Goal: Transaction & Acquisition: Purchase product/service

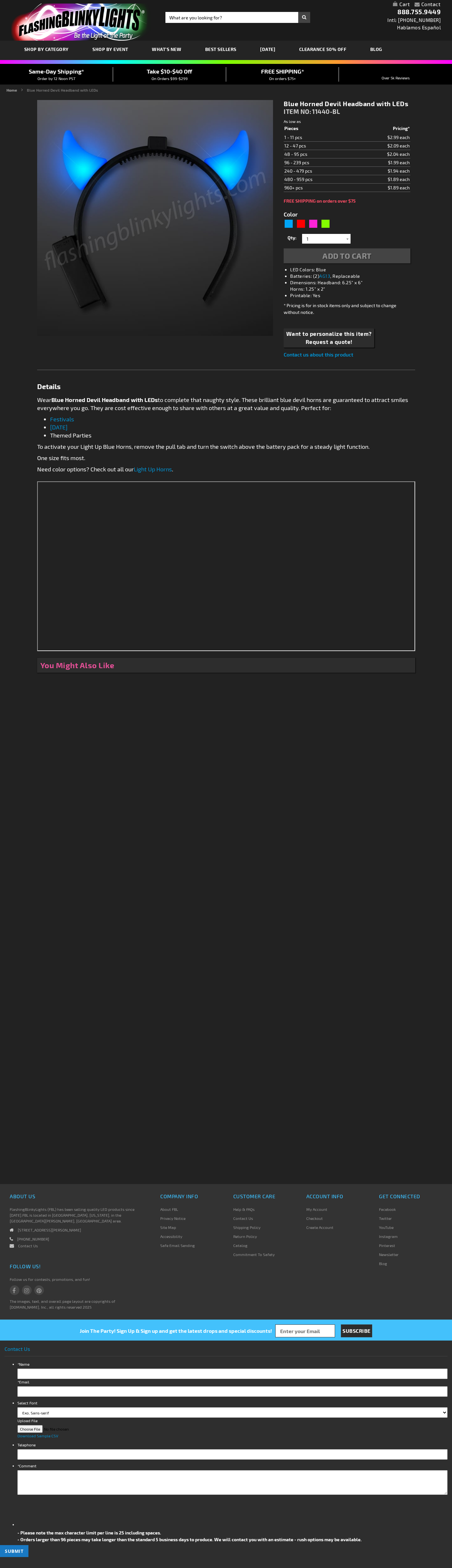
type input "5629"
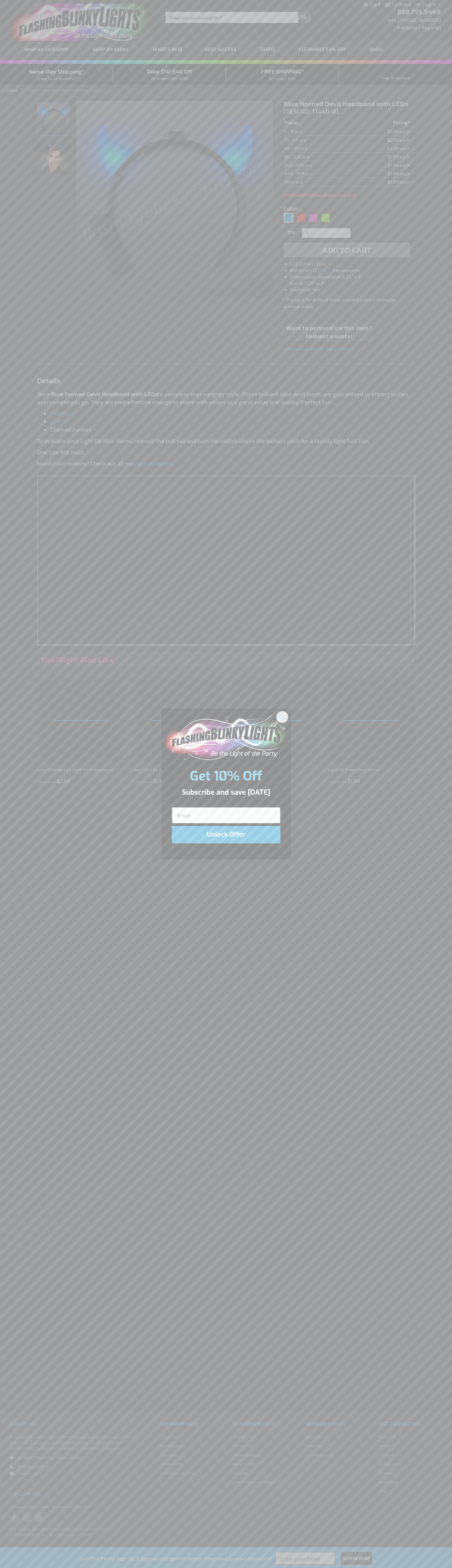
click at [282, 716] on icon "Close dialog" at bounding box center [281, 716] width 4 height 4
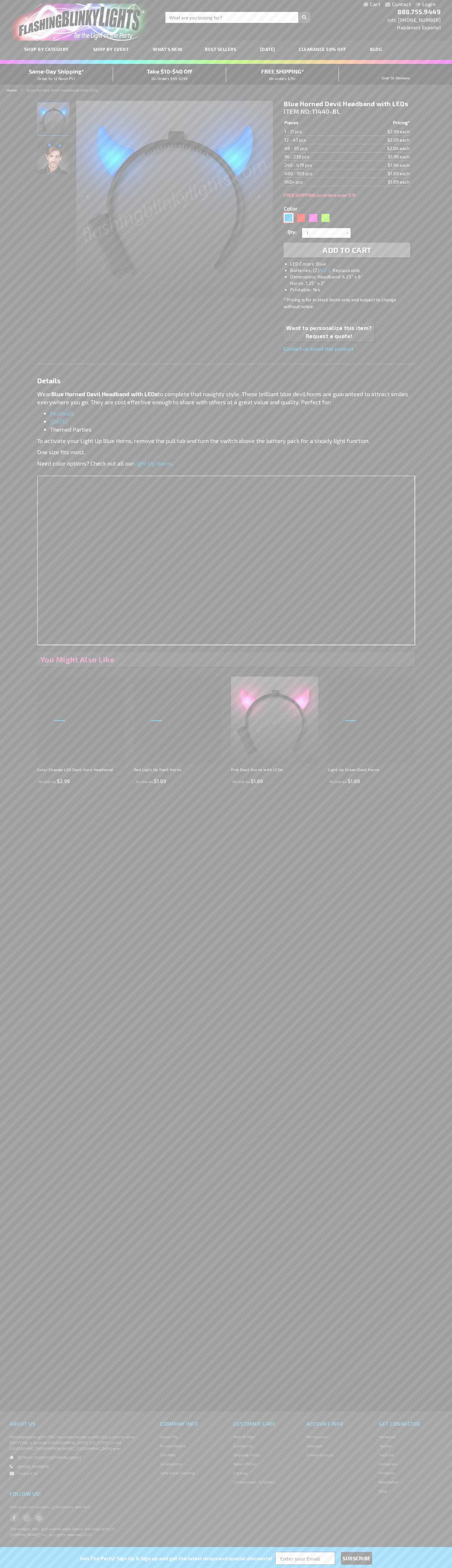
click at [288, 218] on div "Blue" at bounding box center [288, 218] width 10 height 10
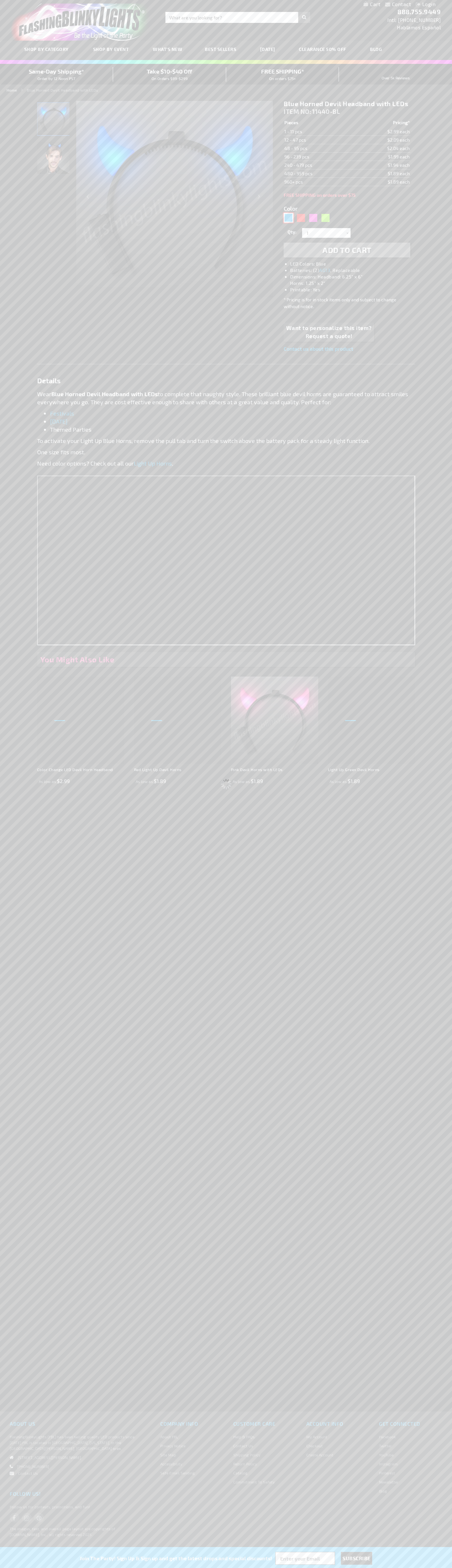
select select
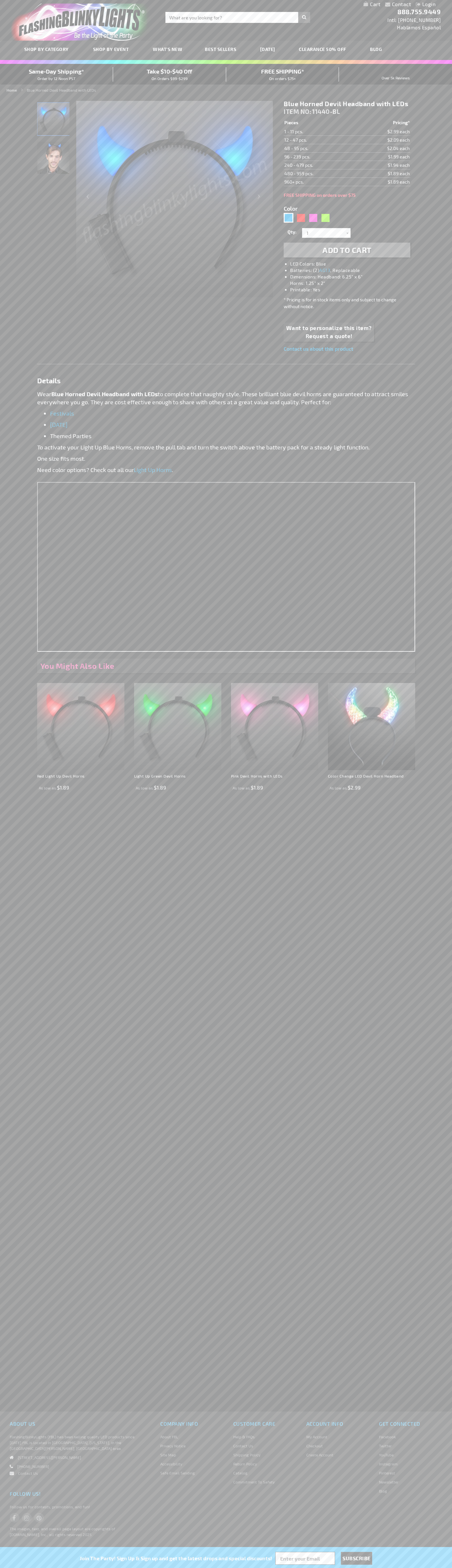
click at [347, 250] on span "Add to Cart" at bounding box center [347, 250] width 49 height 9
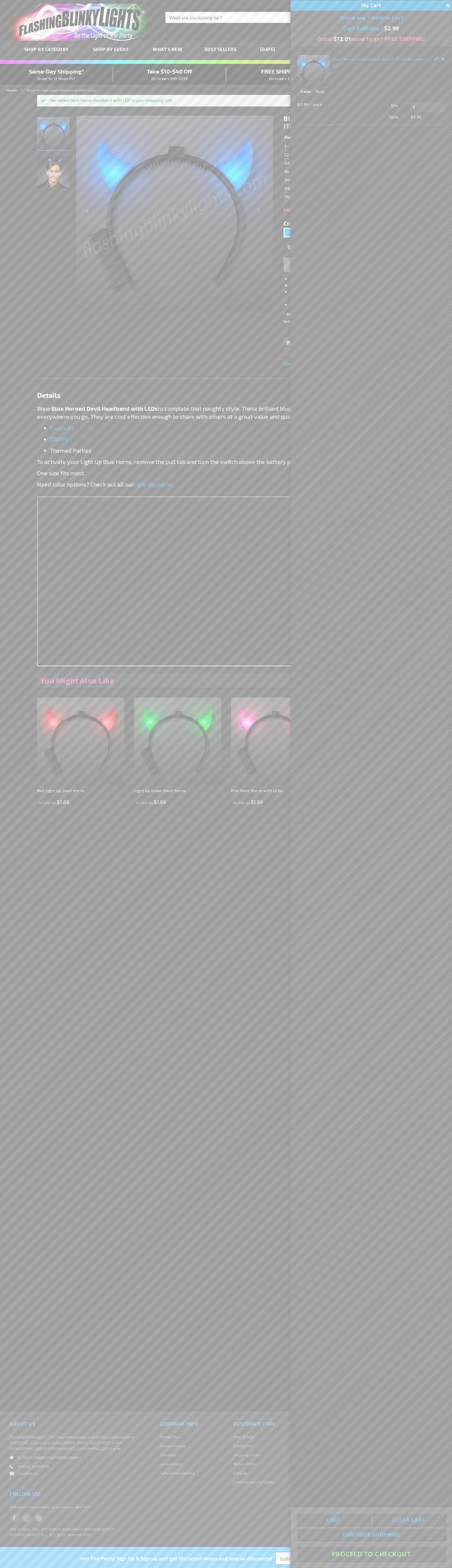
click at [371, 1554] on button "Proceed To Checkout" at bounding box center [371, 1554] width 148 height 15
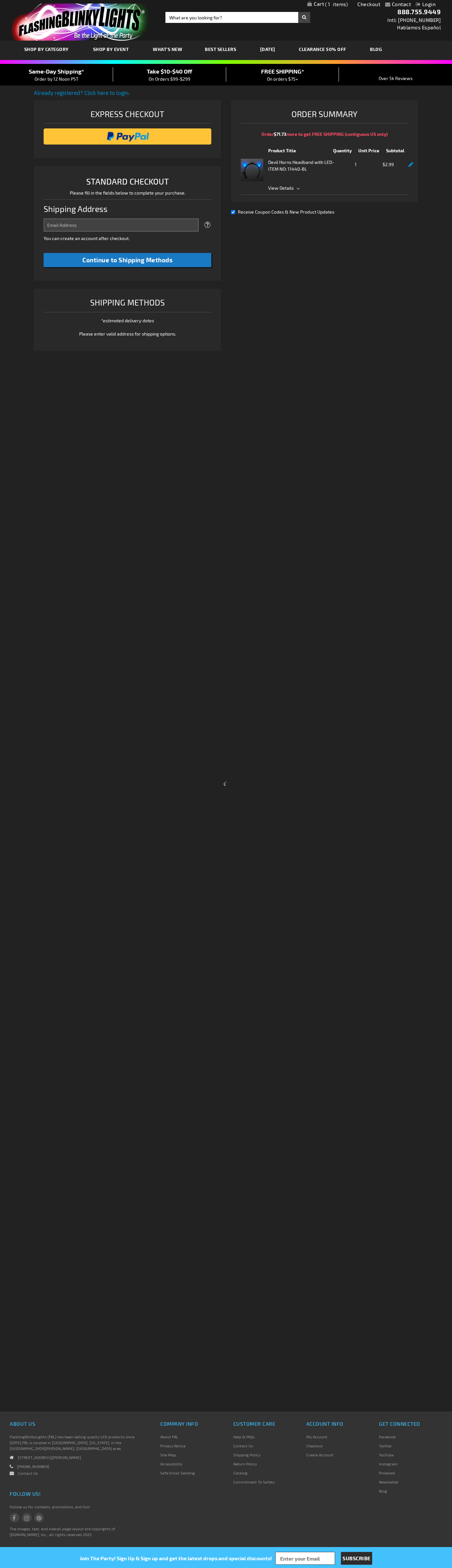
select select "US"
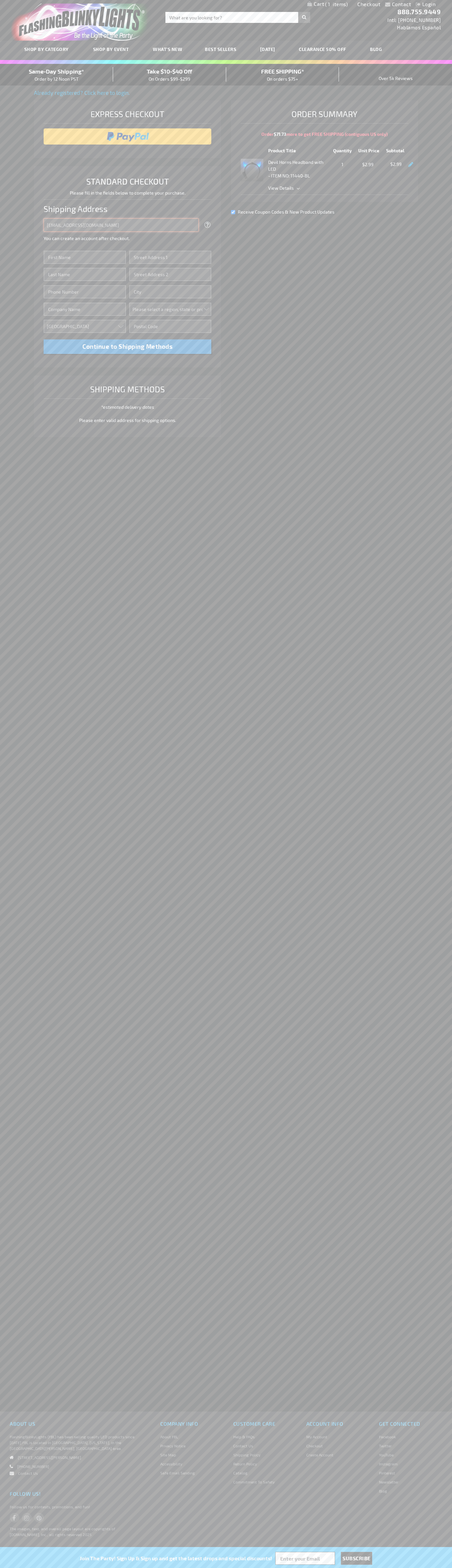
type input "johnsmith005@storebotmail.joonix.net"
type input "John"
type input "1600 Amphitheatre Parkway"
type input "First floor"
type input "mountain view"
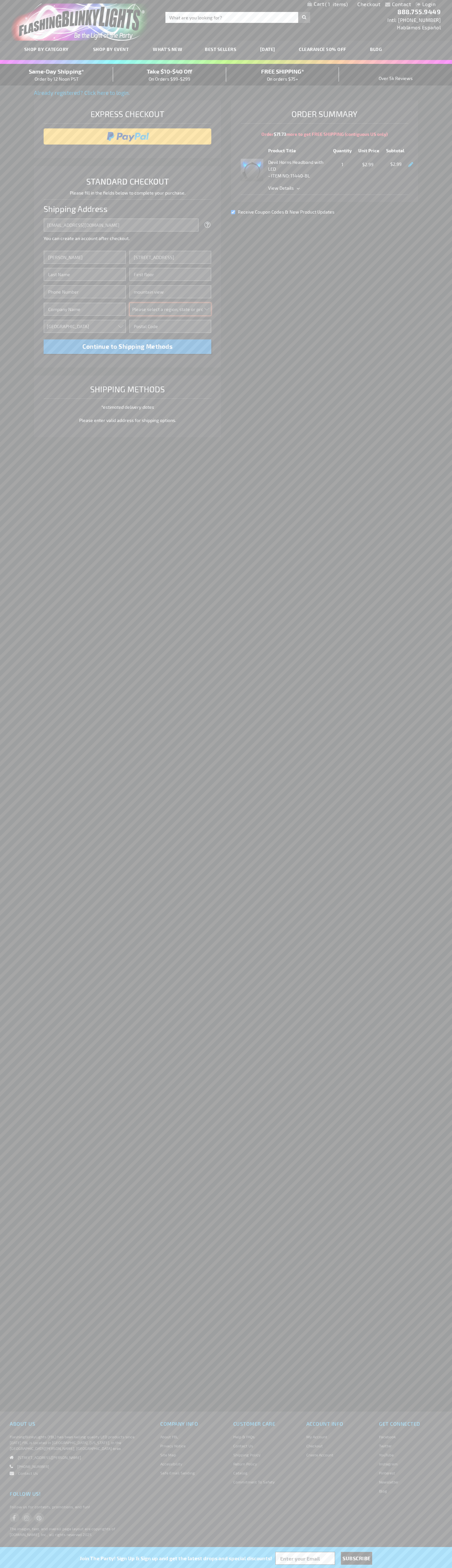
select select "12"
type input "94043"
type input "Smith"
type input "6502530000"
type input "John Smith"
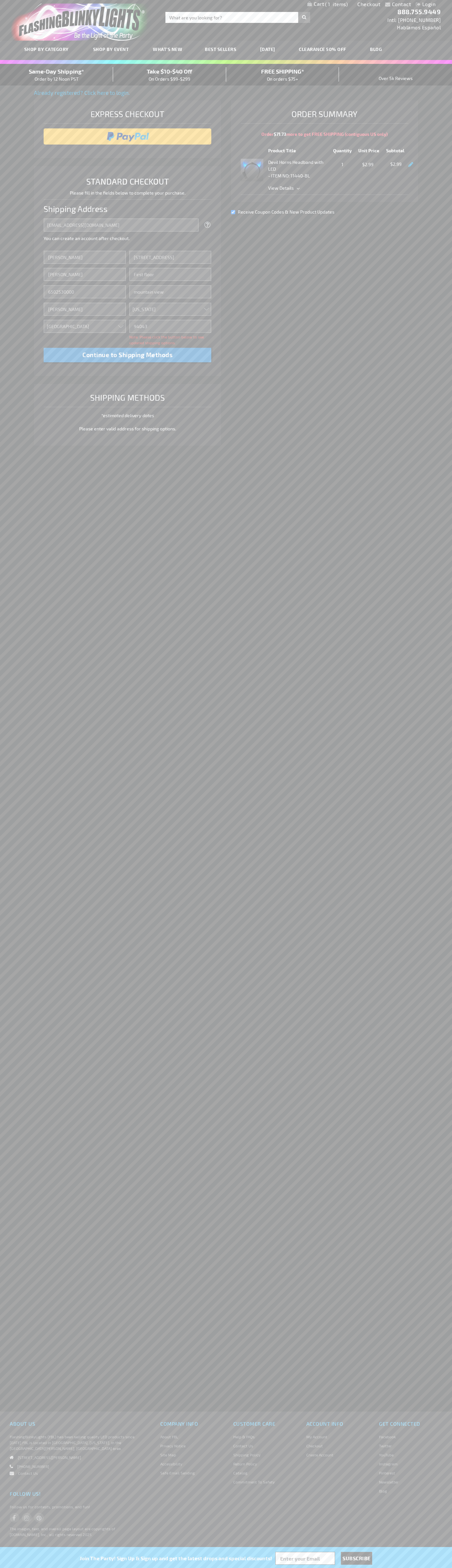
click at [57, 75] on div "Same-Day Shipping* Order by 12 Noon PST" at bounding box center [57, 74] width 113 height 15
click at [127, 136] on input "image" at bounding box center [127, 136] width 161 height 13
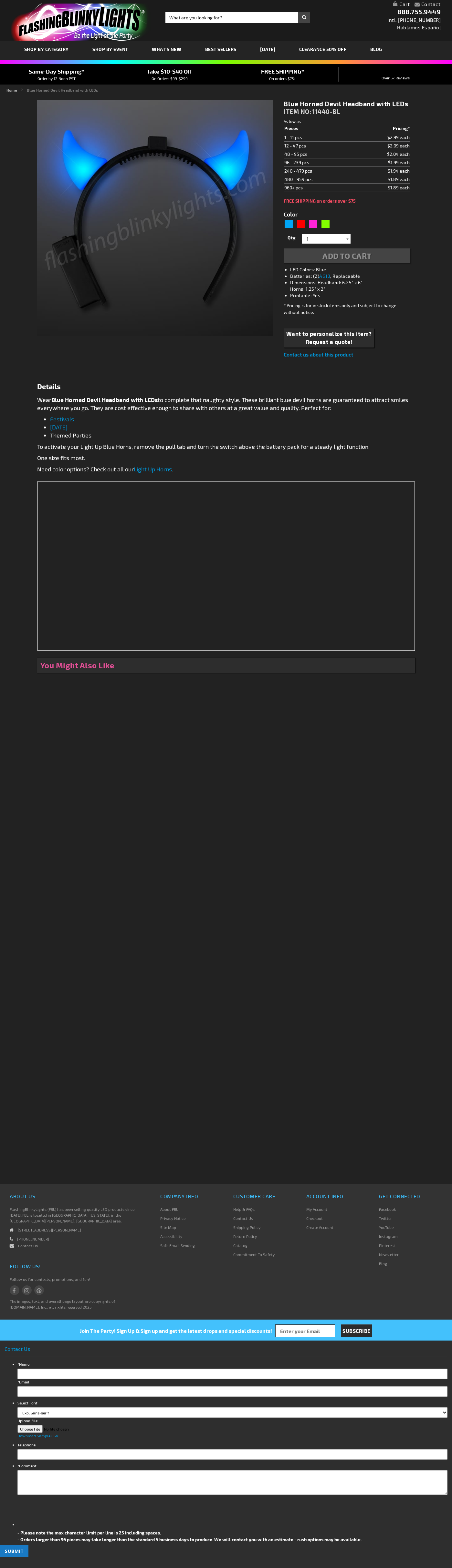
type input "5629"
